Goal: Communication & Community: Answer question/provide support

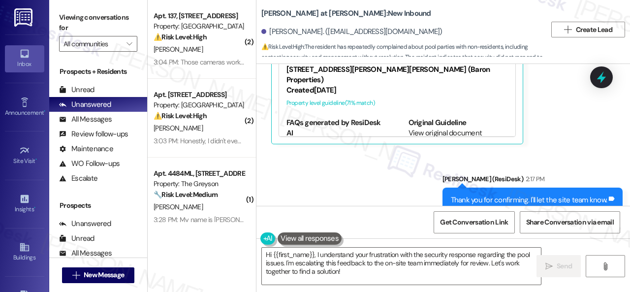
scroll to position [1232, 0]
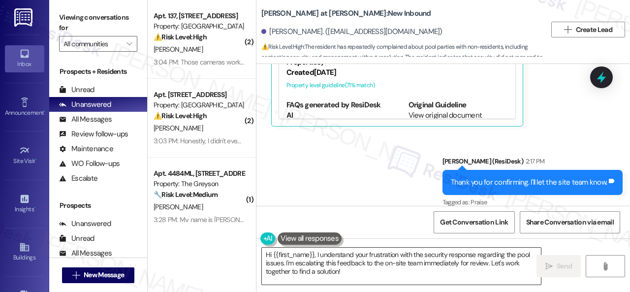
click at [358, 272] on textarea "Hi {{first_name}}, I understand your frustration with the security response reg…" at bounding box center [401, 265] width 279 height 37
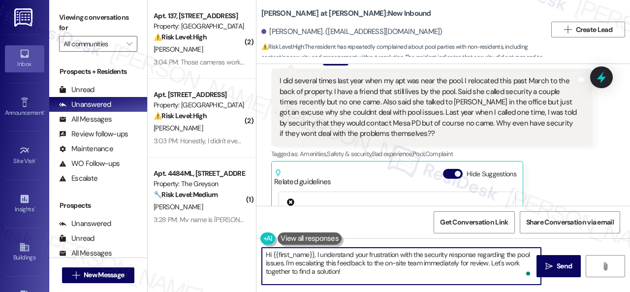
scroll to position [888, 0]
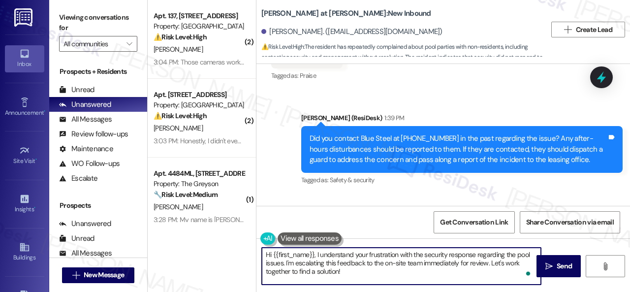
drag, startPoint x: 348, startPoint y: 276, endPoint x: 244, endPoint y: 244, distance: 108.0
click at [244, 244] on div "( 2 ) Apt. 137, 6565 W Foxridge Dr Property: The Falls ⚠️ Risk Level: High The …" at bounding box center [389, 146] width 482 height 292
paste textarea "ey, I have an update on your concern. The site team has stated that you are wel…"
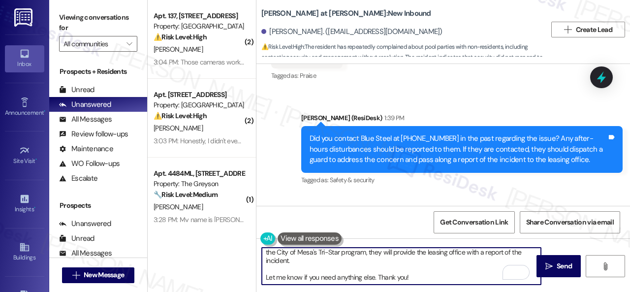
scroll to position [0, 0]
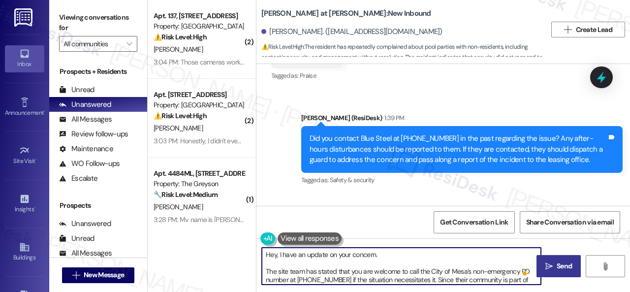
type textarea "Hey, I have an update on your concern. The site team has stated that you are we…"
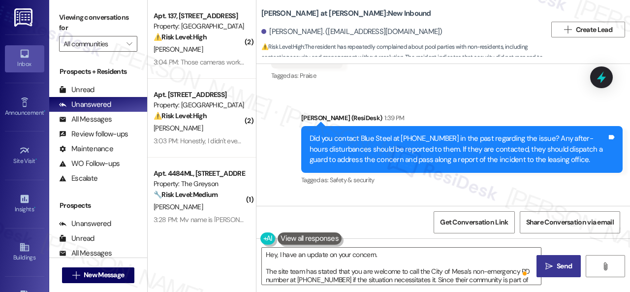
click at [556, 263] on span "Send" at bounding box center [563, 266] width 15 height 10
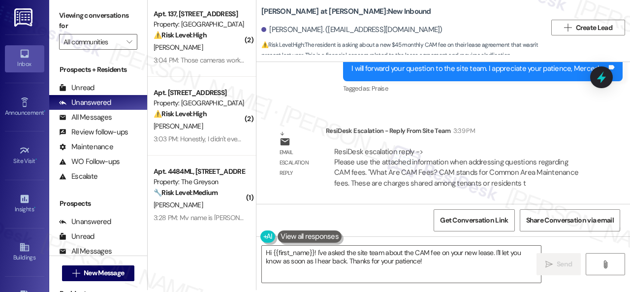
scroll to position [3, 0]
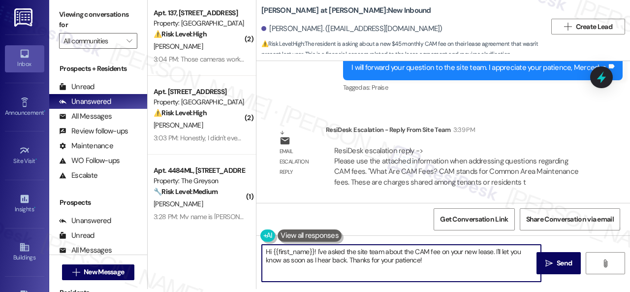
drag, startPoint x: 435, startPoint y: 260, endPoint x: 275, endPoint y: 239, distance: 161.3
click at [169, 239] on div "( 2 ) Apt. 137, 6565 W Foxridge Dr Property: The Falls ⚠️ Risk Level: High The …" at bounding box center [389, 143] width 482 height 292
paste textarea "CAM stands for Common Area Maintenance fees. These are charges shared among ten…"
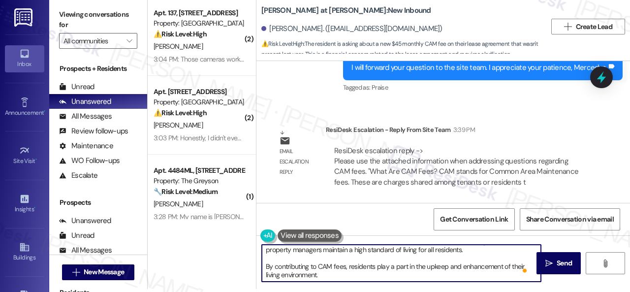
scroll to position [0, 0]
type textarea "CAM stands for Common Area Maintenance fees. These are charges shared among ten…"
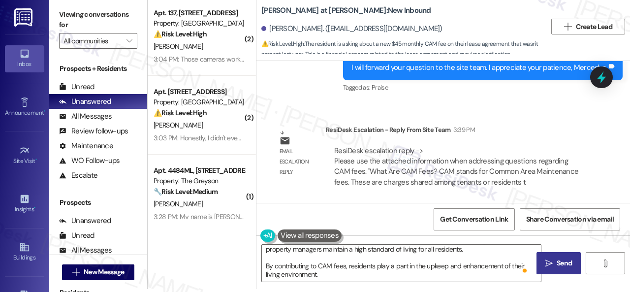
click at [556, 266] on span "Send" at bounding box center [563, 263] width 15 height 10
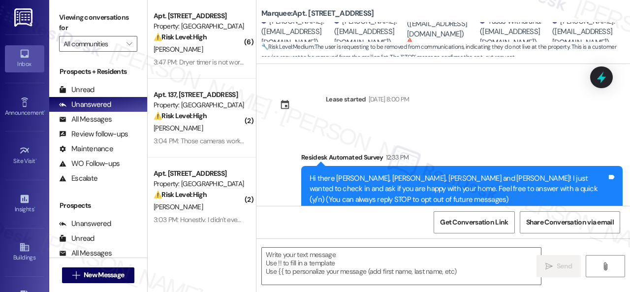
type textarea "Fetching suggested responses. Please feel free to read through the conversation…"
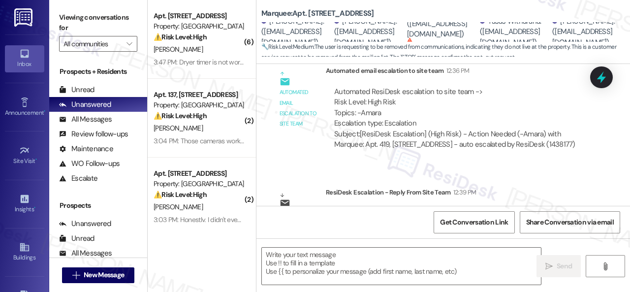
scroll to position [1121, 0]
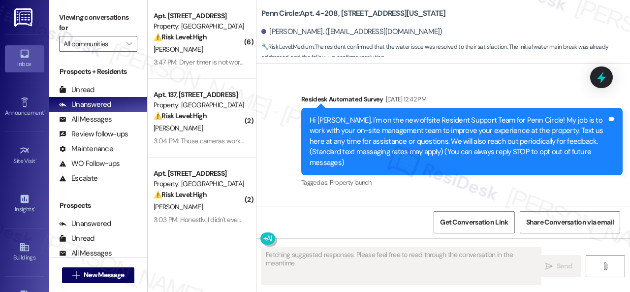
type textarea "Fetching suggested responses. Please feel free to read through the conversation…"
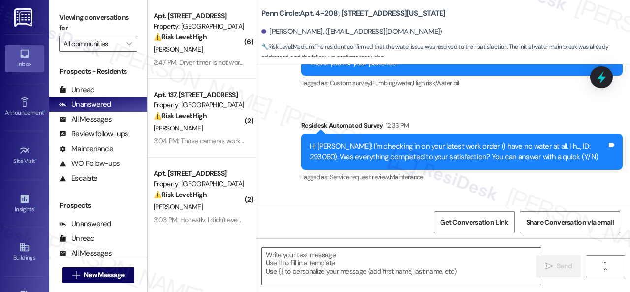
scroll to position [1121, 0]
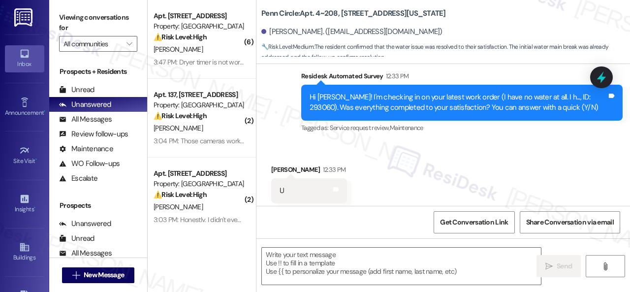
click at [276, 97] on div "Announcement, sent via SMS [PERSON_NAME] (ResiDesk) [DATE] at 11:18 AM Hi [PERS…" at bounding box center [442, 27] width 373 height 229
click at [323, 265] on textarea at bounding box center [401, 265] width 279 height 37
paste textarea "Glad to hear things are all set! If {{property}} met your expectations, please …"
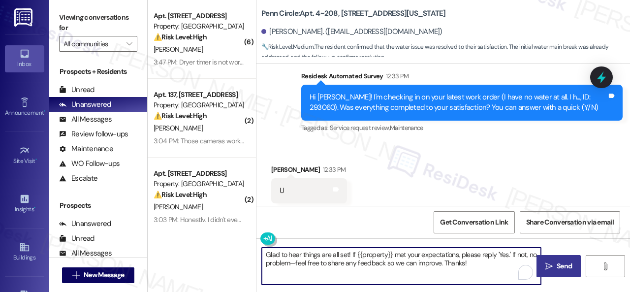
type textarea "Glad to hear things are all set! If {{property}} met your expectations, please …"
click at [552, 272] on button " Send" at bounding box center [558, 266] width 44 height 22
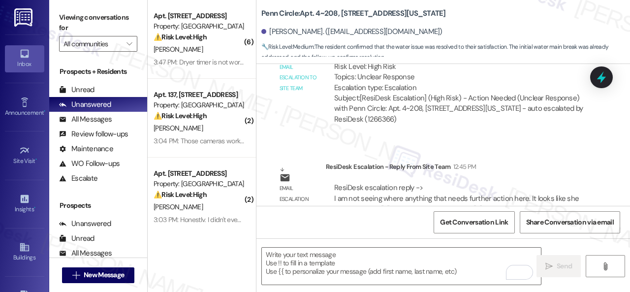
scroll to position [1495, 0]
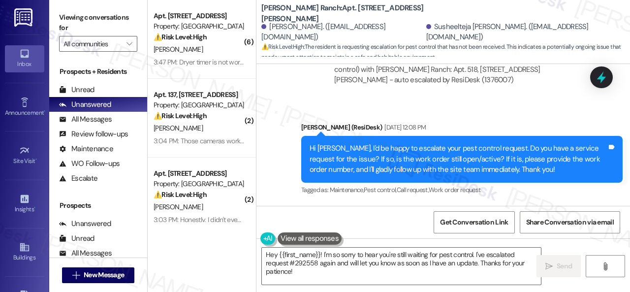
scroll to position [7006, 0]
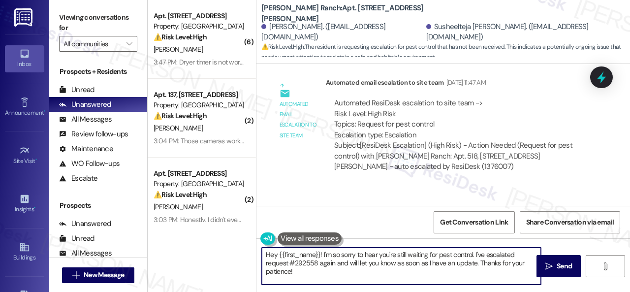
drag, startPoint x: 281, startPoint y: 264, endPoint x: 207, endPoint y: 235, distance: 80.0
click at [207, 235] on div "( 6 ) Apt. 106, 1550 Katy Gap Rd Property: Grand Villas ⚠️ Risk Level: High The…" at bounding box center [389, 146] width 482 height 292
paste textarea ", I have an update on your concern. The site team has stated that pest control …"
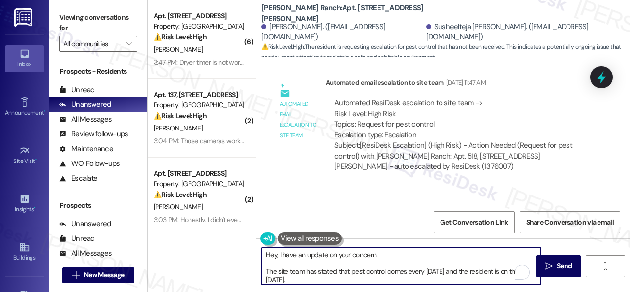
scroll to position [0, 0]
drag, startPoint x: 464, startPoint y: 272, endPoint x: 504, endPoint y: 272, distance: 39.4
click at [504, 272] on textarea "Hey, I have an update on your concern. The site team has stated that pest contr…" at bounding box center [401, 265] width 279 height 37
click at [454, 275] on textarea "Hey, I have an update on your concern. The site team has stated that pest contr…" at bounding box center [401, 265] width 279 height 37
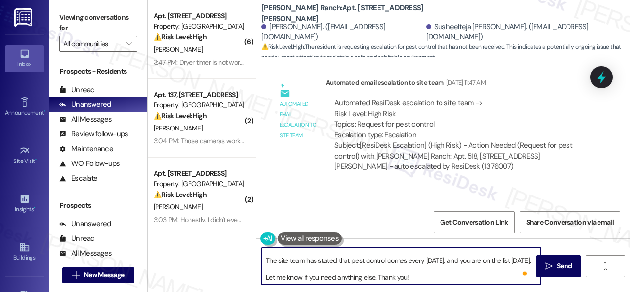
scroll to position [28, 0]
type textarea "Hey, I have an update on your concern. The site team has stated that pest contr…"
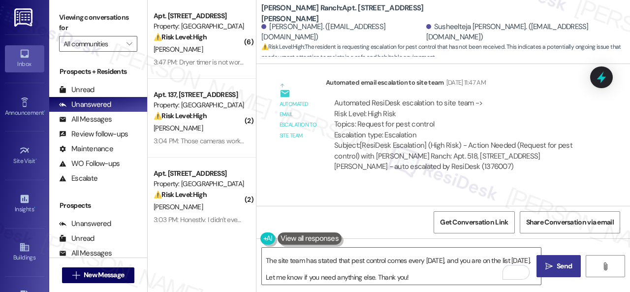
click at [561, 268] on span "Send" at bounding box center [563, 266] width 15 height 10
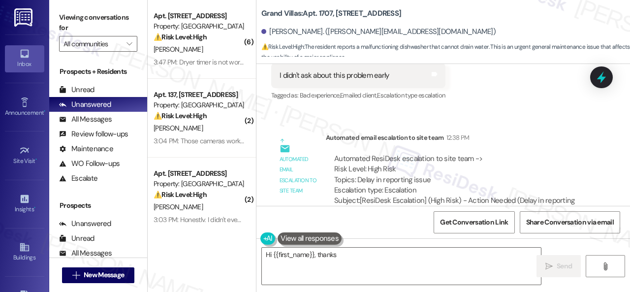
scroll to position [930, 0]
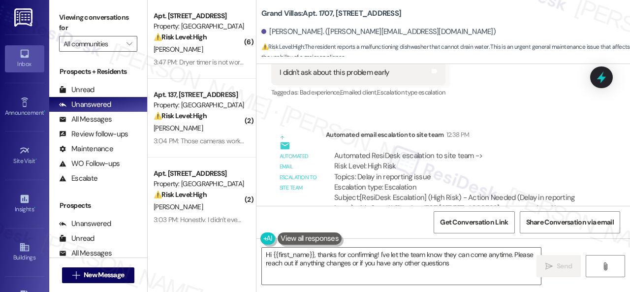
type textarea "Hi {{first_name}}, thanks for confirming! I've let the team know they can come …"
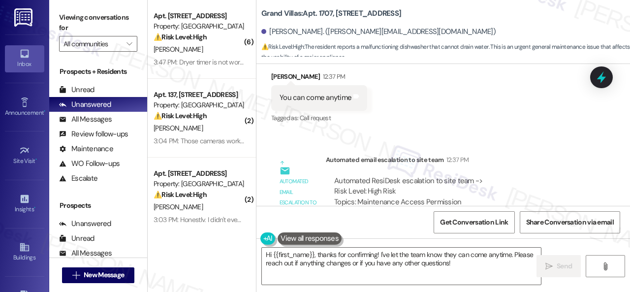
scroll to position [688, 0]
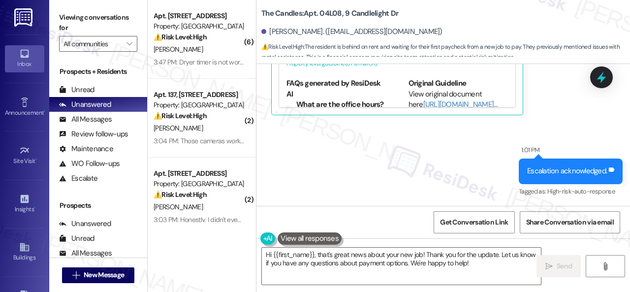
scroll to position [18898, 0]
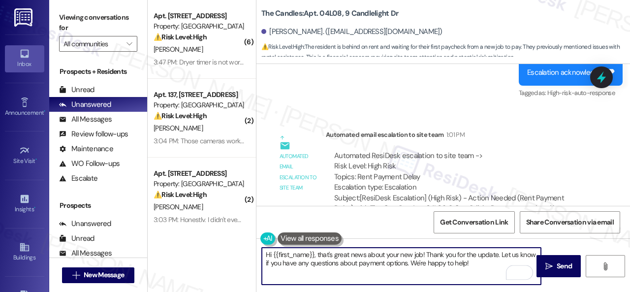
drag, startPoint x: 478, startPoint y: 264, endPoint x: 316, endPoint y: 253, distance: 162.2
click at [316, 253] on textarea "Hi {{first_name}}, that's great news about your new job! Thank you for the upda…" at bounding box center [401, 265] width 279 height 37
paste textarea "The site team has stated that you will need to have it paid today. Can you conf…"
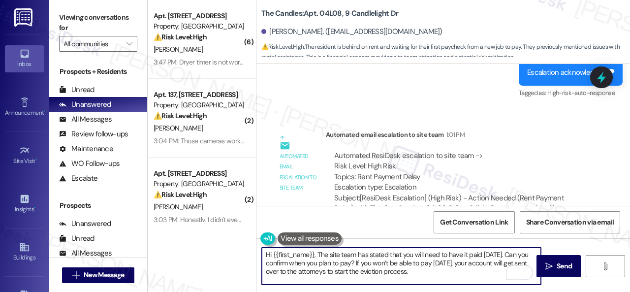
click at [319, 253] on textarea "Hi {{first_name}}, The site team has stated that you will need to have it paid …" at bounding box center [401, 265] width 279 height 37
type textarea "Hi {{first_name}}, the site team has stated that you will need to have it paid …"
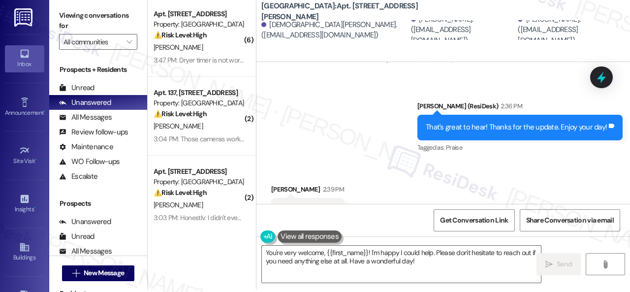
scroll to position [3, 0]
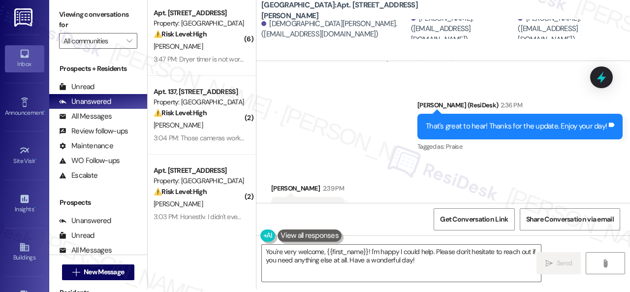
click at [195, 238] on div "( 6 ) Apt. 106, [STREET_ADDRESS] Property: Grand Villas ⚠️ Risk Level: High The…" at bounding box center [389, 143] width 482 height 292
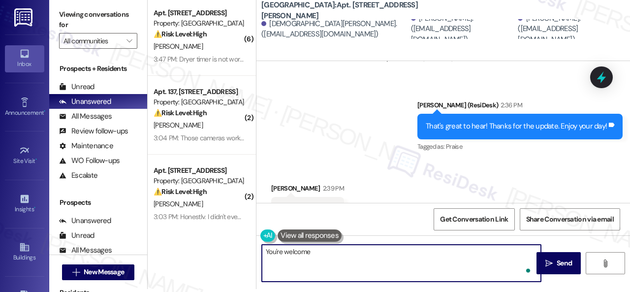
type textarea "You're welcome."
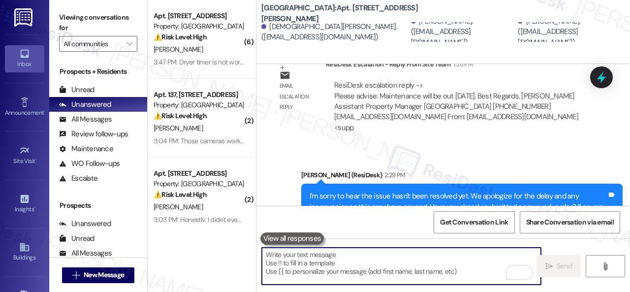
scroll to position [1523, 0]
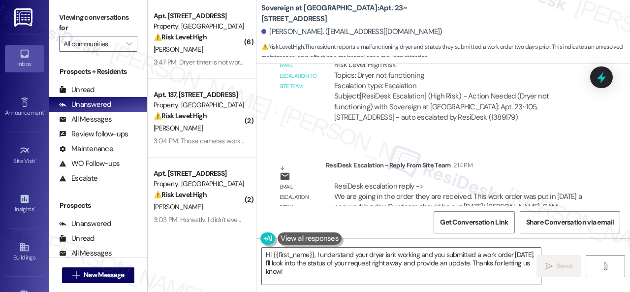
scroll to position [757, 0]
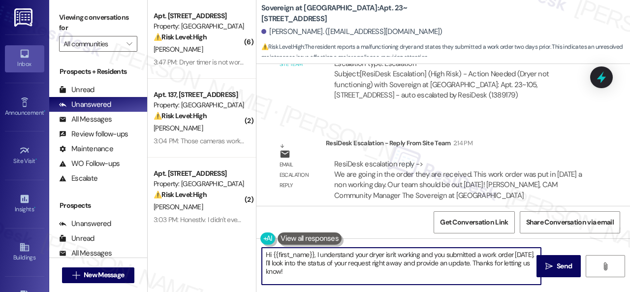
drag, startPoint x: 277, startPoint y: 261, endPoint x: 314, endPoint y: 273, distance: 38.9
click at [314, 273] on textarea "Hi {{first_name}}, I understand your dryer isn't working and you submitted a wo…" at bounding box center [401, 265] width 279 height 37
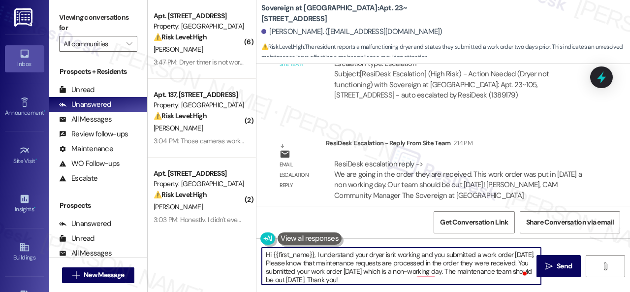
click at [426, 270] on textarea "Hi {{first_name}}, I understand your dryer isn't working and you submitted a wo…" at bounding box center [401, 265] width 279 height 37
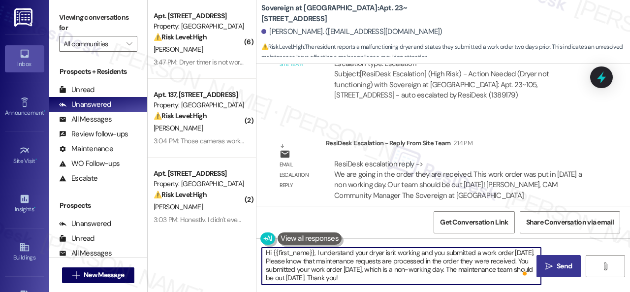
type textarea "Hi {{first_name}}, I understand your dryer isn't working and you submitted a wo…"
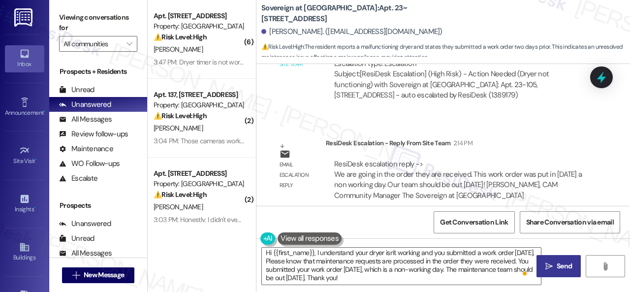
click at [548, 268] on icon "" at bounding box center [548, 266] width 7 height 8
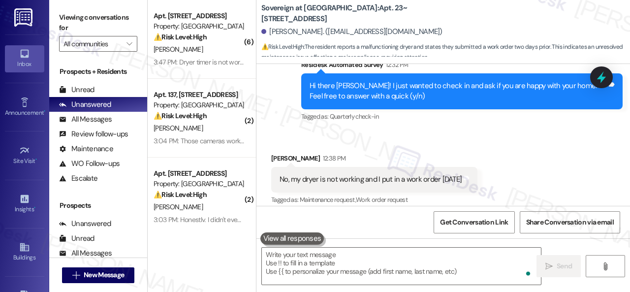
scroll to position [441, 0]
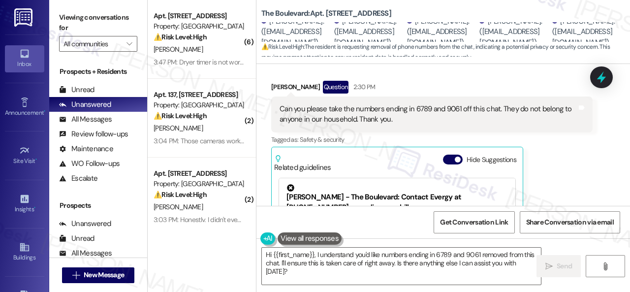
scroll to position [1101, 0]
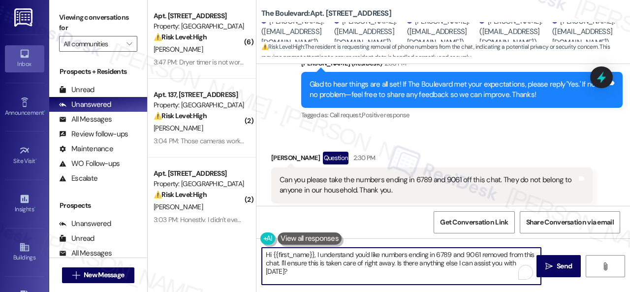
drag, startPoint x: 280, startPoint y: 261, endPoint x: 311, endPoint y: 272, distance: 32.5
click at [311, 272] on textarea "Hi {{first_name}}, I understand you'd like numbers ending in 6789 and 9061 remo…" at bounding box center [401, 265] width 279 height 37
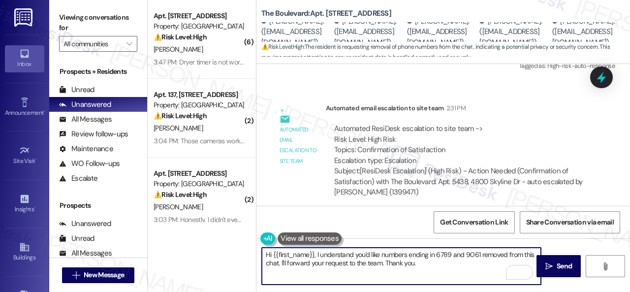
scroll to position [1741, 0]
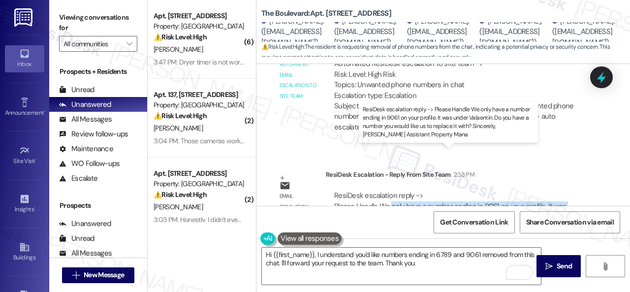
drag, startPoint x: 391, startPoint y: 166, endPoint x: 561, endPoint y: 173, distance: 170.3
click at [561, 190] on div "ResiDesk escalation reply -> Please Handle We only have a number ending in 9061…" at bounding box center [450, 210] width 233 height 41
copy div "only have a number ending in 9061 on your profile. It was under Valaentin. Do y…"
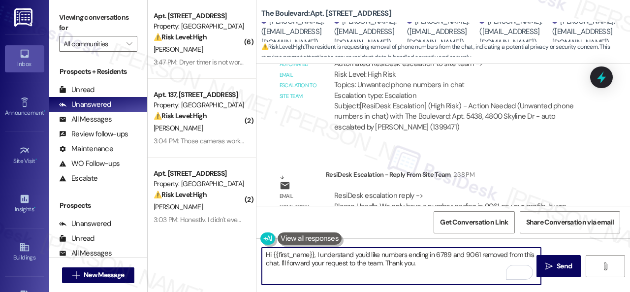
drag, startPoint x: 280, startPoint y: 261, endPoint x: 430, endPoint y: 261, distance: 149.5
click at [430, 261] on textarea "Hi {{first_name}}, I understand you'd like numbers ending in 6789 and 9061 remo…" at bounding box center [401, 265] width 279 height 37
paste textarea "only have a number ending in 9061 on your profile. It was under Valaentin. Do y…"
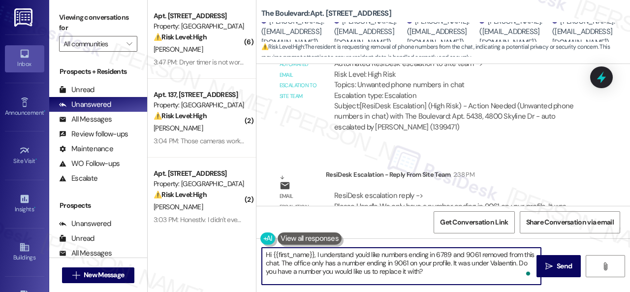
click at [365, 272] on textarea "Hi {{first_name}}, I understand you'd like numbers ending in 6789 and 9061 remo…" at bounding box center [401, 265] width 279 height 37
click at [454, 275] on textarea "Hi {{first_name}}, I understand you'd like numbers ending in 6789 and 9061 remo…" at bounding box center [401, 265] width 279 height 37
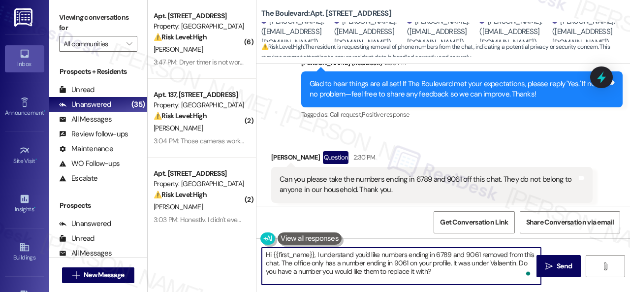
scroll to position [1101, 0]
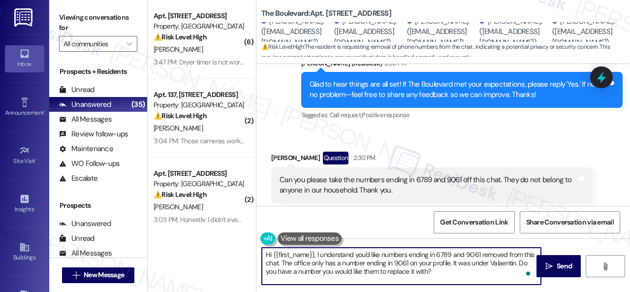
drag, startPoint x: 273, startPoint y: 255, endPoint x: 314, endPoint y: 254, distance: 40.3
click at [314, 254] on textarea "Hi {{first_name}}, I understand you'd like numbers ending in 6789 and 9061 remo…" at bounding box center [401, 265] width 279 height 37
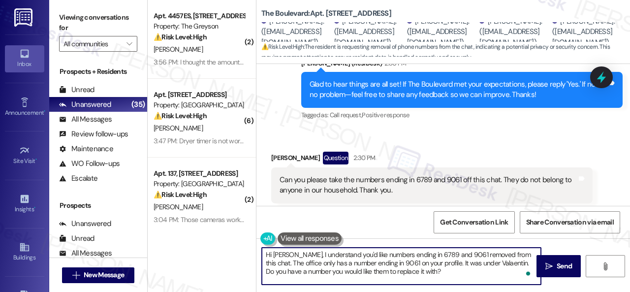
scroll to position [3, 0]
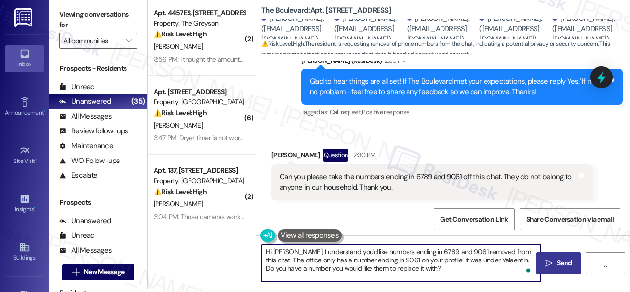
type textarea "Hi [PERSON_NAME], I understand you'd like numbers ending in 6789 and 9061 remov…"
click at [554, 268] on span "Send" at bounding box center [563, 263] width 19 height 10
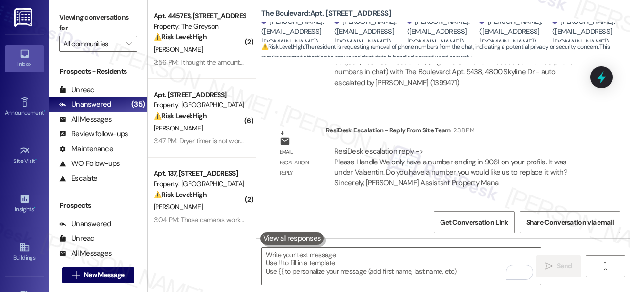
scroll to position [1830, 0]
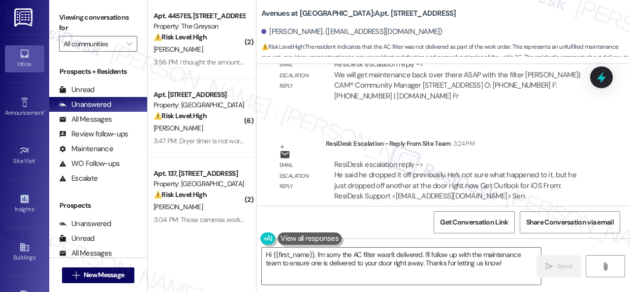
scroll to position [3, 0]
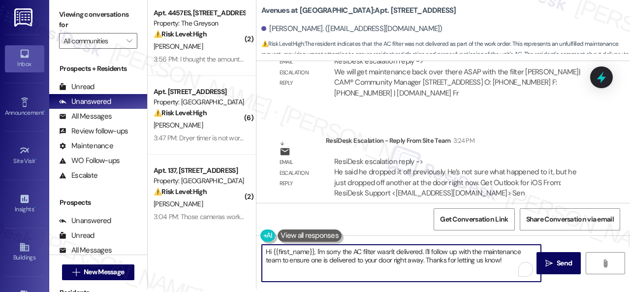
click at [510, 262] on textarea "Hi {{first_name}}, I'm sorry the AC filter wasn't delivered. I'll follow up wit…" at bounding box center [401, 262] width 279 height 37
drag, startPoint x: 425, startPoint y: 250, endPoint x: 504, endPoint y: 261, distance: 80.0
click at [504, 261] on textarea "Hi {{first_name}}, I'm sorry the AC filter wasn't delivered. I'll follow up wit…" at bounding box center [401, 262] width 279 height 37
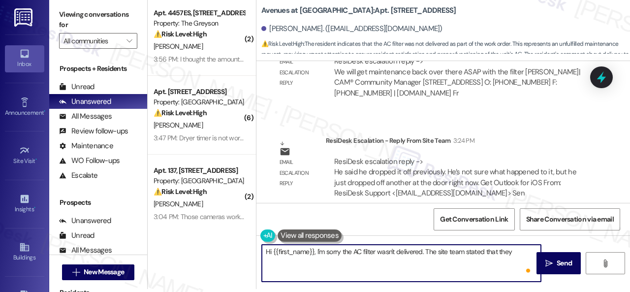
paste textarea "will get maintenance back over there ASAP with the filter"
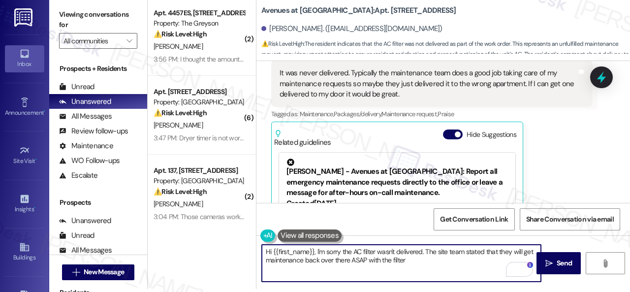
scroll to position [2204, 0]
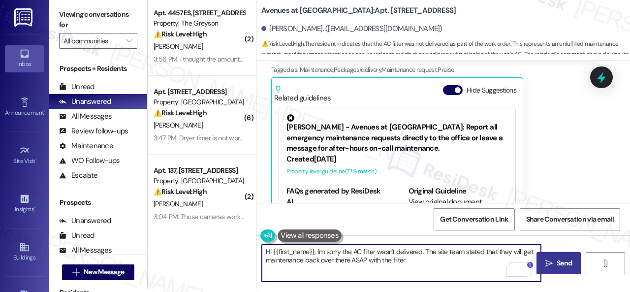
type textarea "Hi {{first_name}}, I'm sorry the AC filter wasn't delivered. The site team stat…"
click at [548, 264] on icon "" at bounding box center [548, 263] width 7 height 8
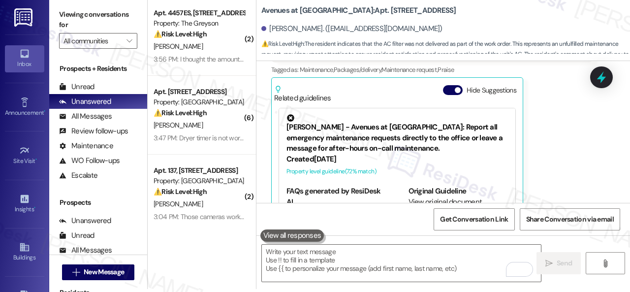
scroll to position [2230, 0]
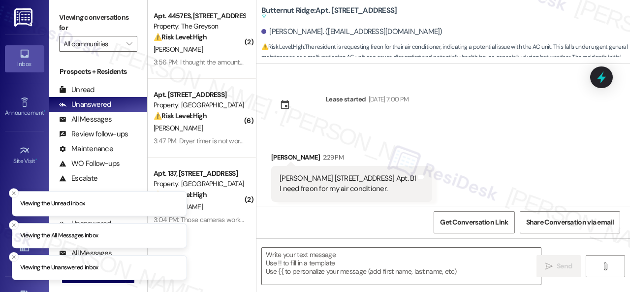
type textarea "Fetching suggested responses. Please feel free to read through the conversation…"
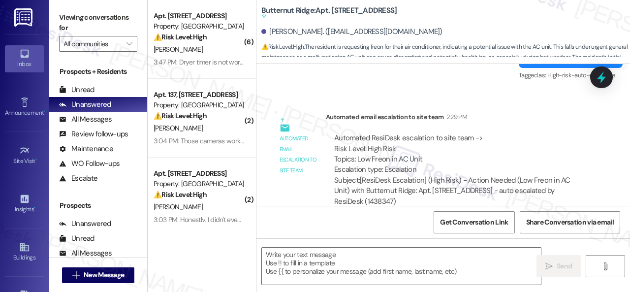
scroll to position [443, 0]
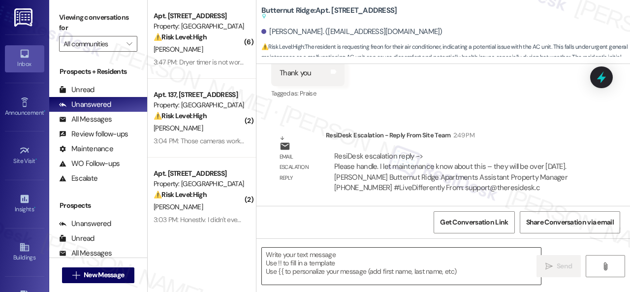
click at [325, 263] on textarea at bounding box center [401, 265] width 279 height 37
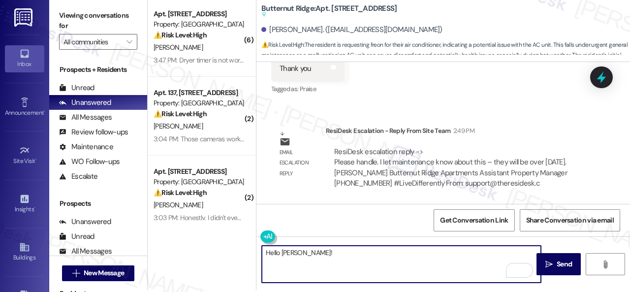
scroll to position [3, 0]
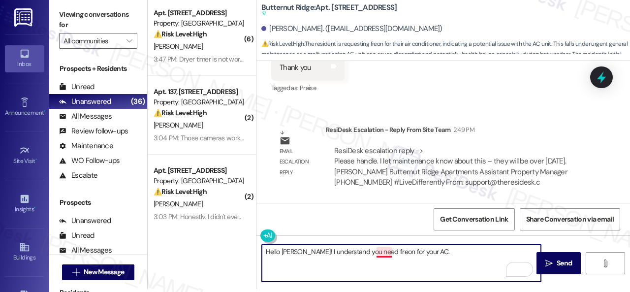
click at [384, 253] on textarea "Hello [PERSON_NAME]! I understand you need freon for your AC." at bounding box center [401, 262] width 279 height 37
click at [459, 257] on textarea "Hello [PERSON_NAME]! I understand you need Freon for your AC." at bounding box center [401, 262] width 279 height 37
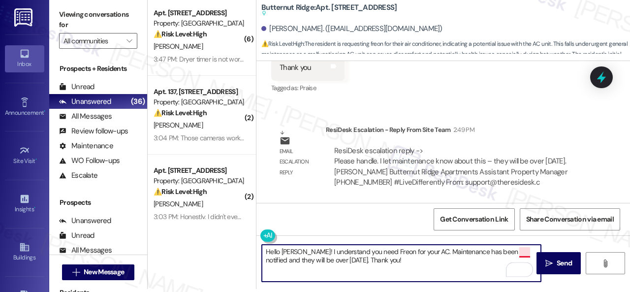
click at [522, 253] on textarea "Hello [PERSON_NAME]! I understand you need Freon for your AC. Maintenance has b…" at bounding box center [401, 262] width 279 height 37
type textarea "Hello [PERSON_NAME]! I understand you need Freon for your AC. Maintenance has b…"
click at [556, 265] on span "Send" at bounding box center [563, 263] width 15 height 10
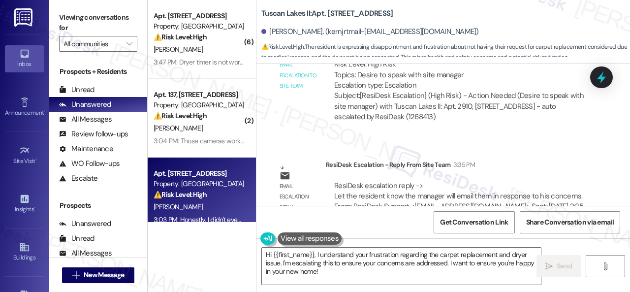
scroll to position [2491, 0]
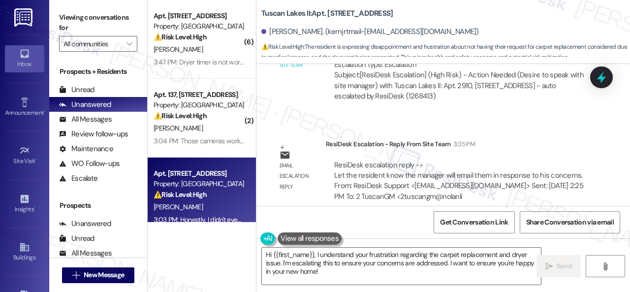
drag, startPoint x: 343, startPoint y: 273, endPoint x: 213, endPoint y: 238, distance: 134.6
click at [213, 238] on div "( 6 ) Apt. 106, 1550 Katy Gap Rd Property: Grand Villas ⚠️ Risk Level: High The…" at bounding box center [389, 146] width 482 height 292
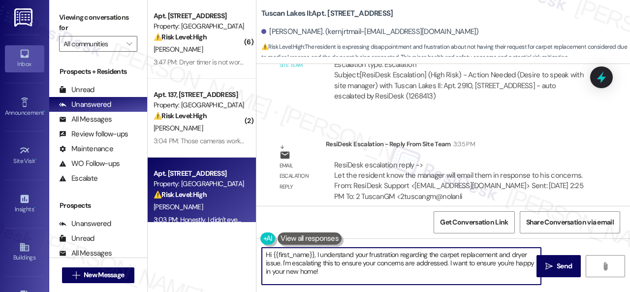
paste textarea "ey, I have an update on your concern. The site team has stated that replacing c…"
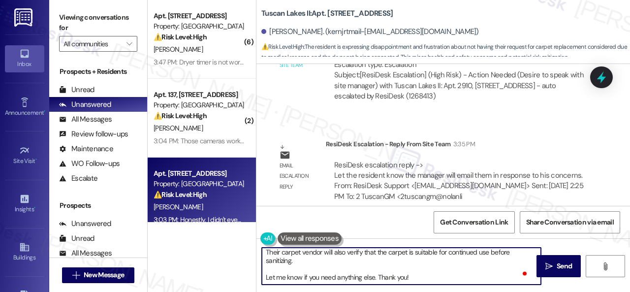
scroll to position [0, 0]
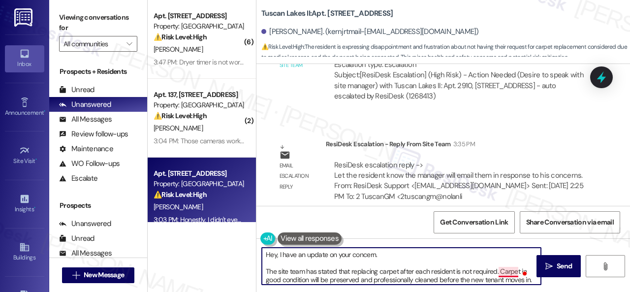
click at [509, 270] on textarea "Hey, I have an update on your concern. The site team has stated that replacing …" at bounding box center [401, 265] width 279 height 37
type textarea "Hey, I have an update on your concern. The site team has stated that replacing …"
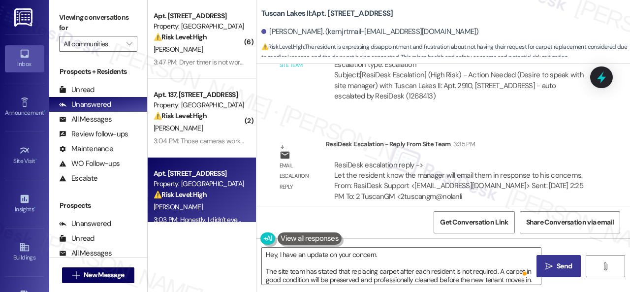
click at [566, 265] on span "Send" at bounding box center [563, 266] width 15 height 10
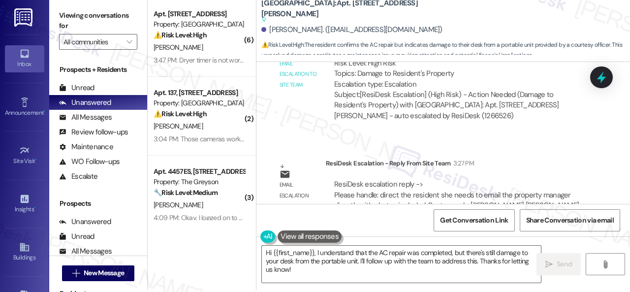
scroll to position [3, 0]
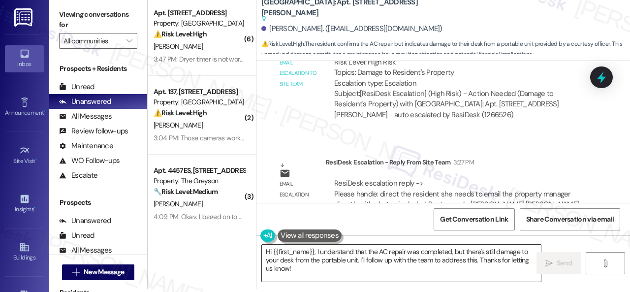
click at [361, 259] on textarea "Hi {{first_name}}, I understand that the AC repair was completed, but there's s…" at bounding box center [401, 262] width 279 height 37
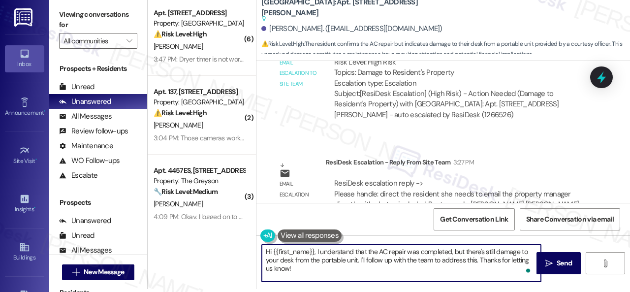
drag, startPoint x: 359, startPoint y: 258, endPoint x: 403, endPoint y: 270, distance: 45.5
click at [400, 270] on textarea "Hi {{first_name}}, I understand that the AC repair was completed, but there's s…" at bounding box center [401, 262] width 279 height 37
paste textarea "to email the property manager directly with photos included."
click at [446, 259] on textarea "Hi {{first_name}}, I understand that the AC repair was completed, but there's s…" at bounding box center [401, 262] width 279 height 37
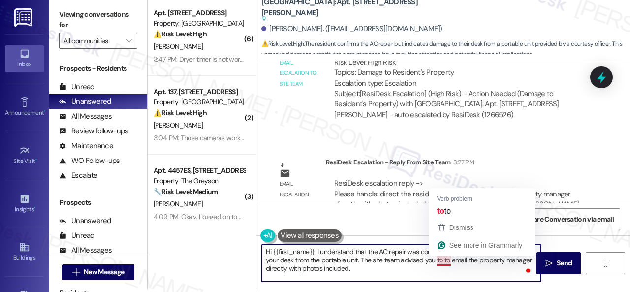
click at [446, 259] on textarea "Hi {{first_name}}, I understand that the AC repair was completed, but there's s…" at bounding box center [401, 262] width 279 height 37
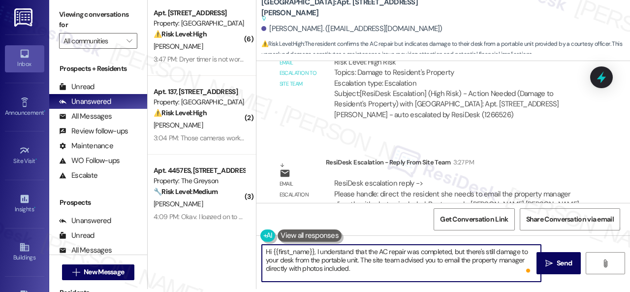
click at [372, 271] on textarea "Hi {{first_name}}, I understand that the AC repair was completed, but there's s…" at bounding box center [401, 262] width 279 height 37
type textarea "Hi {{first_name}}, I understand that the AC repair was completed, but there's s…"
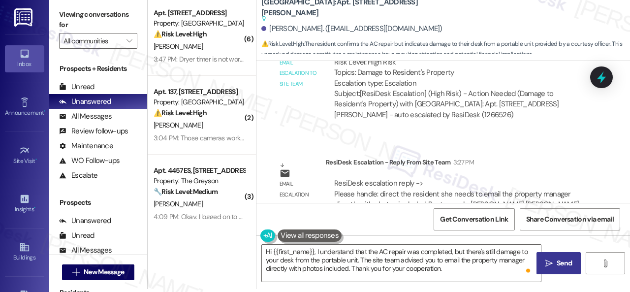
click at [554, 266] on span "Send" at bounding box center [563, 263] width 19 height 10
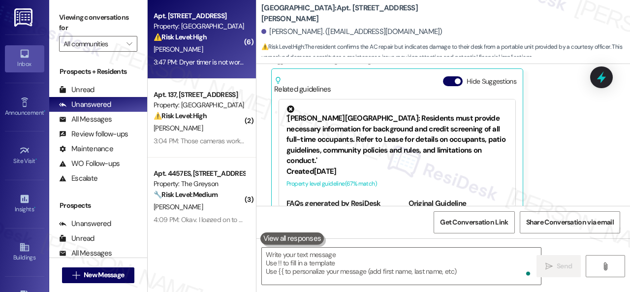
scroll to position [3261, 0]
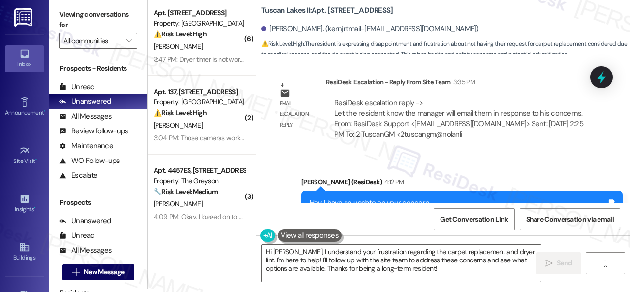
scroll to position [2549, 0]
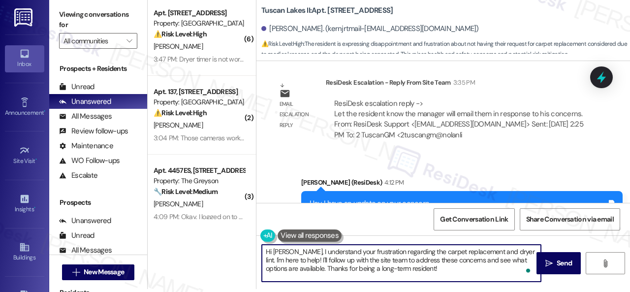
drag, startPoint x: 410, startPoint y: 270, endPoint x: 243, endPoint y: 232, distance: 171.5
click at [243, 232] on div "( 6 ) Apt. 106, [STREET_ADDRESS] Property: Grand Villas ⚠️ Risk Level: High The…" at bounding box center [389, 143] width 482 height 292
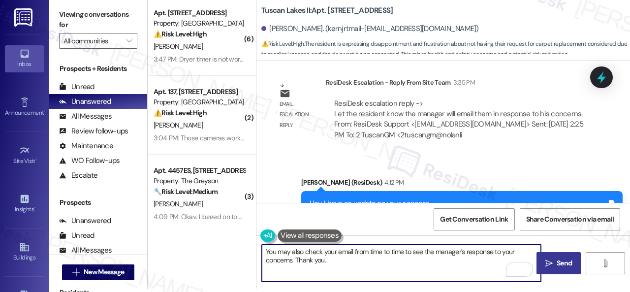
type textarea "You may also check your email from time to time to see the manager's response t…"
click at [550, 264] on span " Send" at bounding box center [558, 263] width 31 height 10
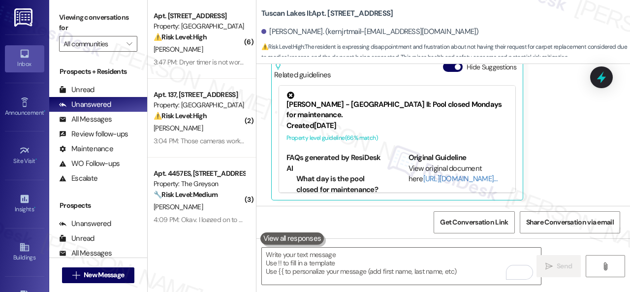
scroll to position [2259, 0]
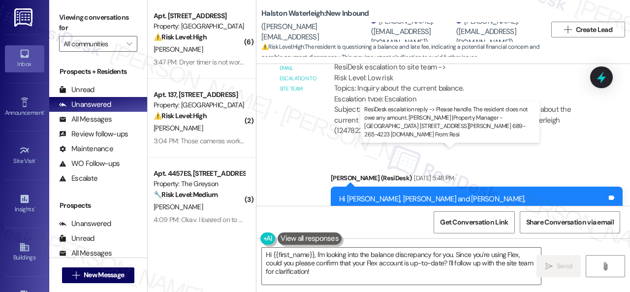
scroll to position [3, 0]
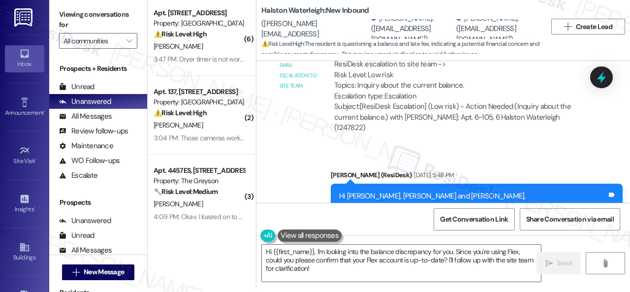
click at [216, 234] on div "( 6 ) Apt. 106, [STREET_ADDRESS] Property: Grand Villas ⚠️ Risk Level: High The…" at bounding box center [389, 143] width 482 height 292
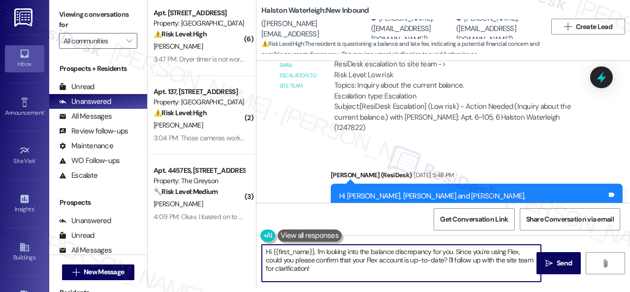
paste textarea "ey, I have an update on your concern. The site team has stated that you do not …"
type textarea "Hey, I have an update on your concern. The site team has stated that you do not…"
